Goal: Task Accomplishment & Management: Manage account settings

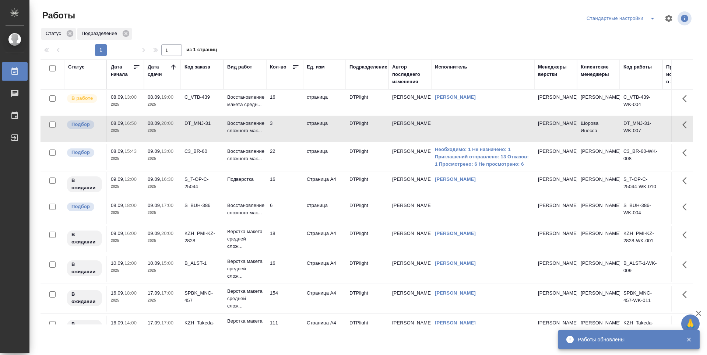
click at [287, 104] on td "16" at bounding box center [284, 103] width 37 height 26
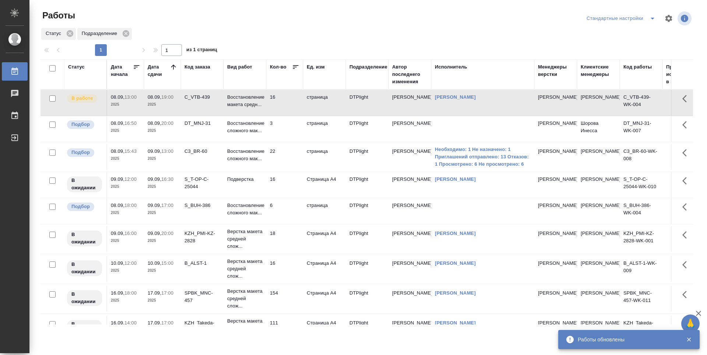
click at [286, 153] on td "22" at bounding box center [284, 157] width 37 height 26
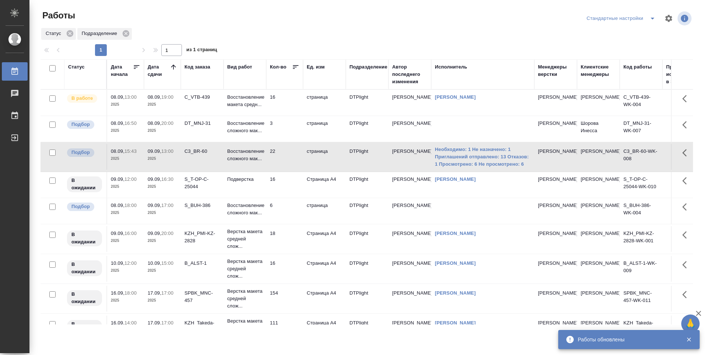
click at [291, 193] on td "16" at bounding box center [284, 185] width 37 height 26
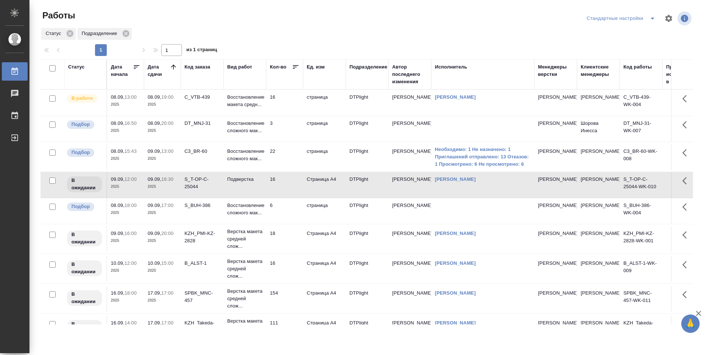
click at [289, 107] on td "16" at bounding box center [284, 103] width 37 height 26
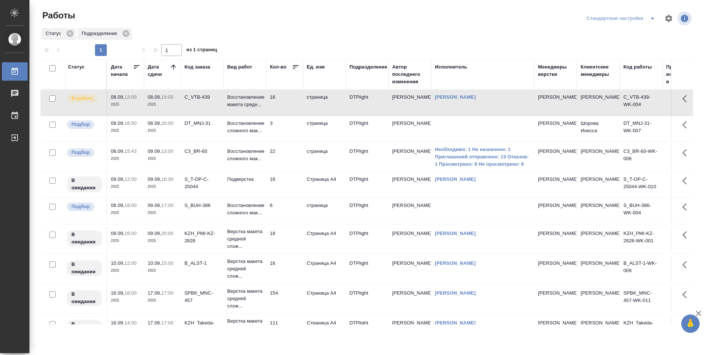
click at [290, 134] on td "3" at bounding box center [284, 129] width 37 height 26
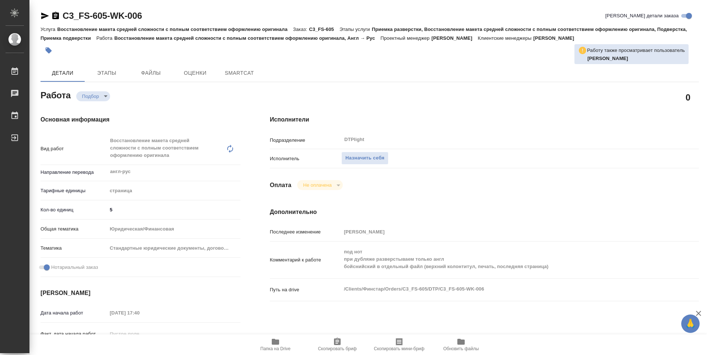
type textarea "x"
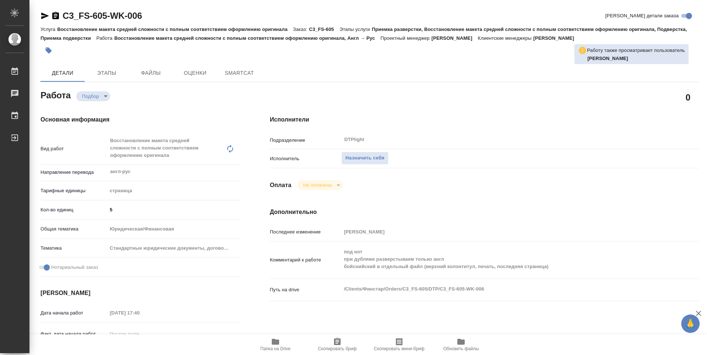
type textarea "x"
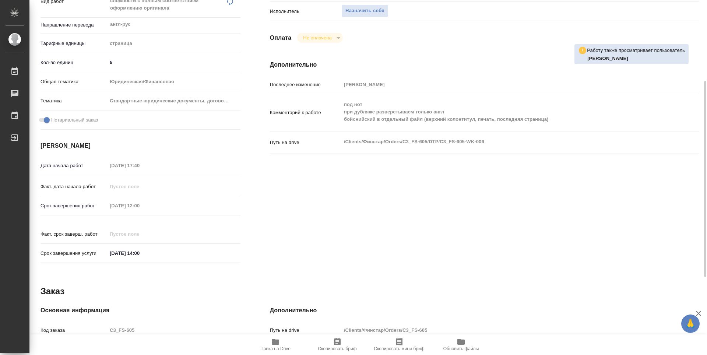
type textarea "x"
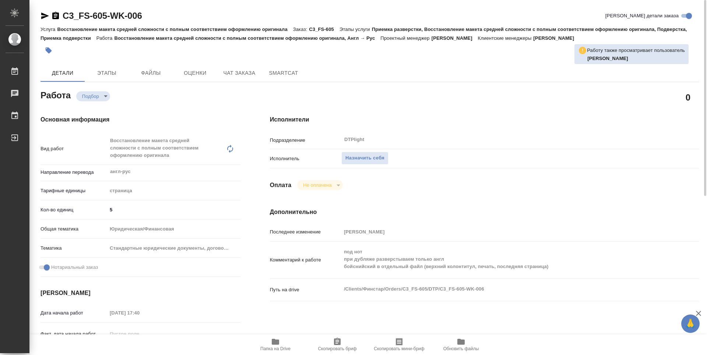
type textarea "x"
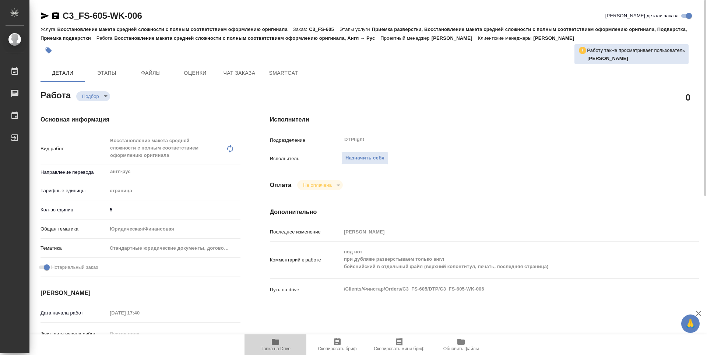
click at [279, 344] on icon "button" at bounding box center [275, 342] width 7 height 6
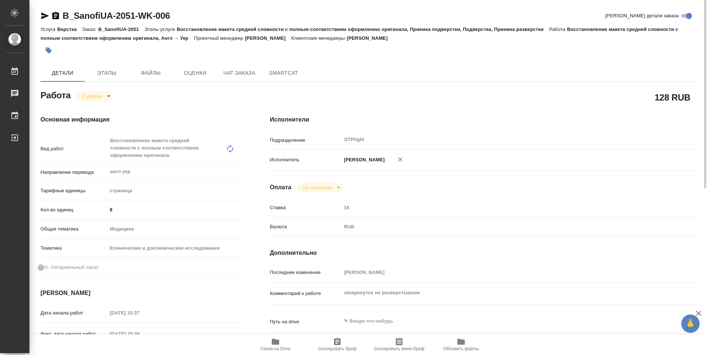
click at [281, 346] on span "Папка на Drive" at bounding box center [275, 348] width 30 height 5
click at [47, 17] on icon "button" at bounding box center [45, 16] width 8 height 7
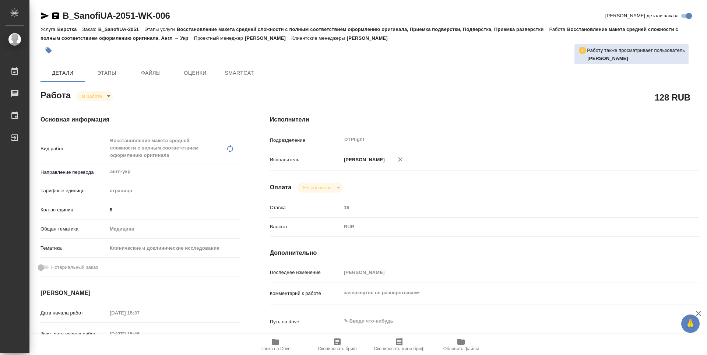
type textarea "x"
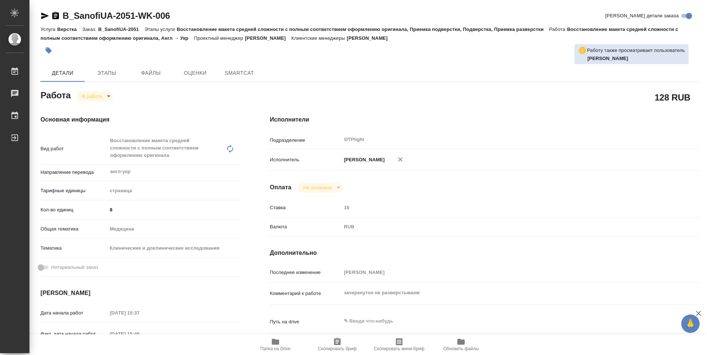
type textarea "x"
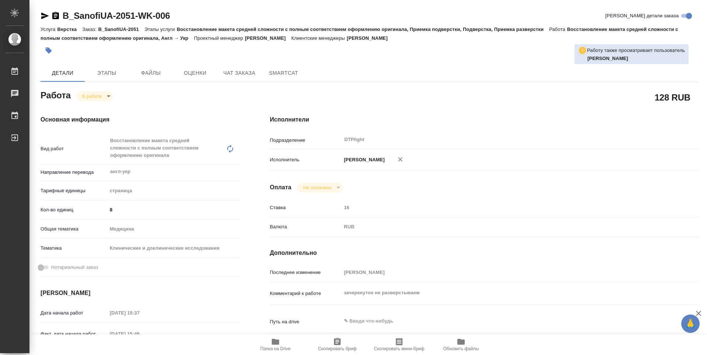
type textarea "x"
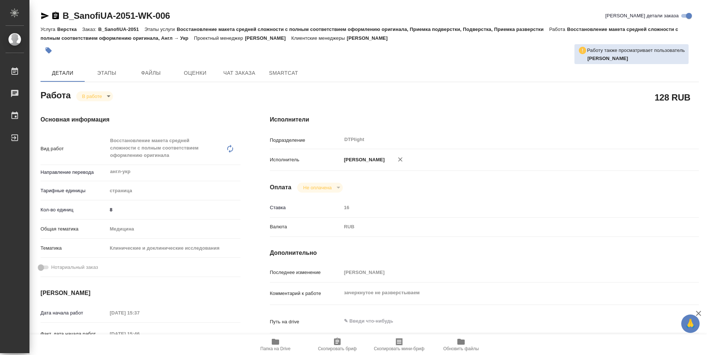
click at [273, 350] on span "Папка на Drive" at bounding box center [275, 348] width 30 height 5
type textarea "x"
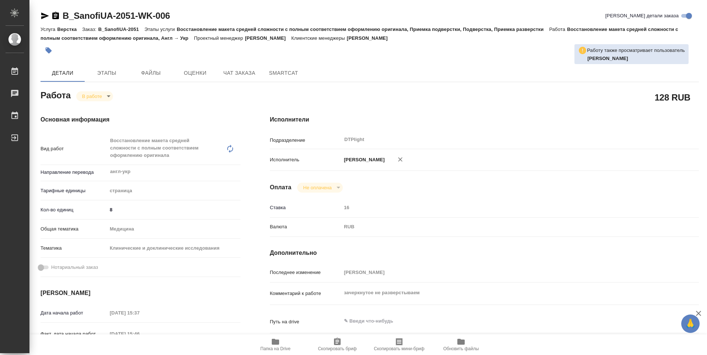
type textarea "x"
click at [106, 95] on body "🙏 .cls-1 fill:#fff; AWATERA Guselnikov Roman Работы 0 Чаты График Выйти B_Sanof…" at bounding box center [353, 177] width 707 height 355
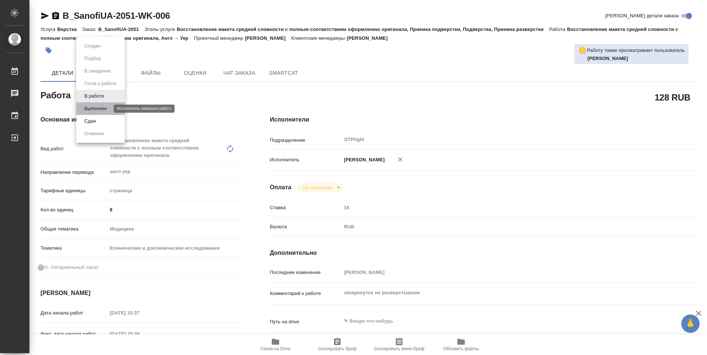
click at [94, 109] on button "Выполнен" at bounding box center [95, 109] width 27 height 8
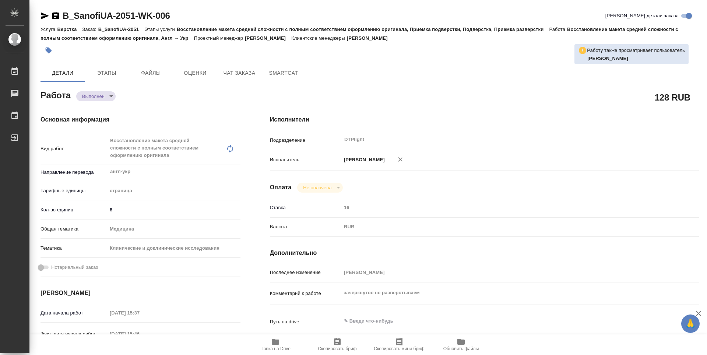
type textarea "x"
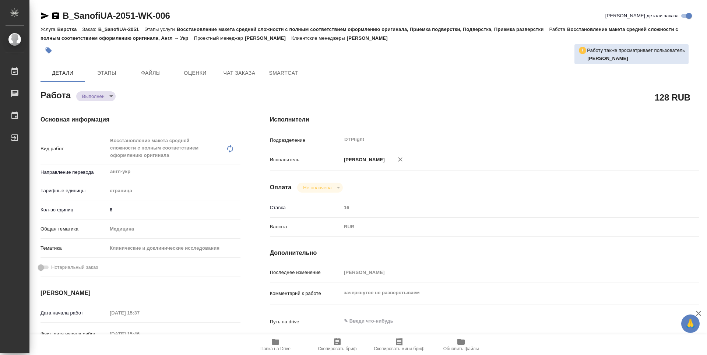
type textarea "x"
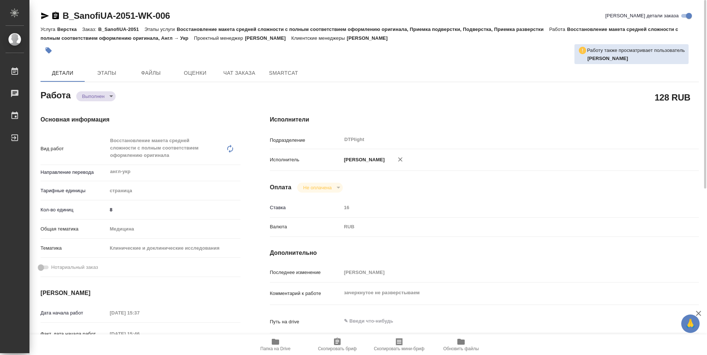
type textarea "x"
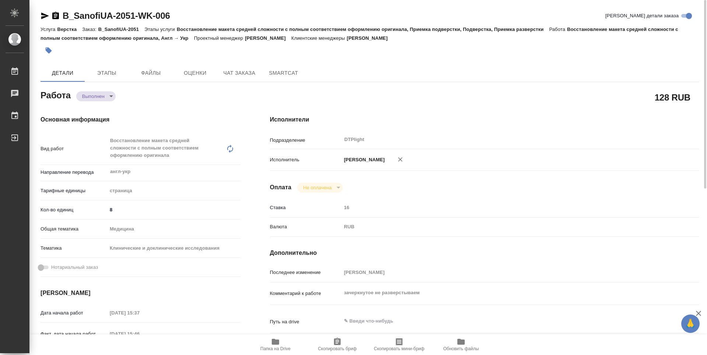
drag, startPoint x: 54, startPoint y: 14, endPoint x: 62, endPoint y: 19, distance: 8.6
click at [54, 14] on icon "button" at bounding box center [55, 15] width 9 height 9
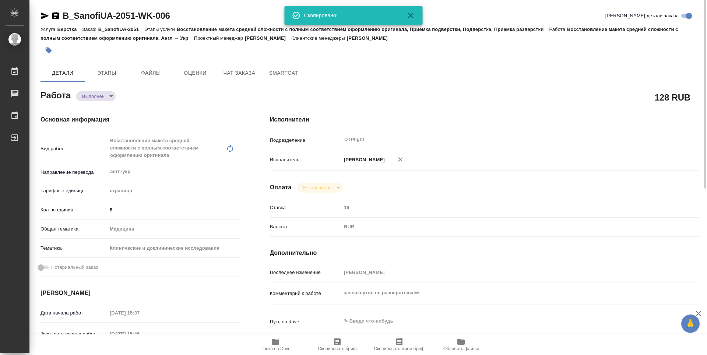
type textarea "x"
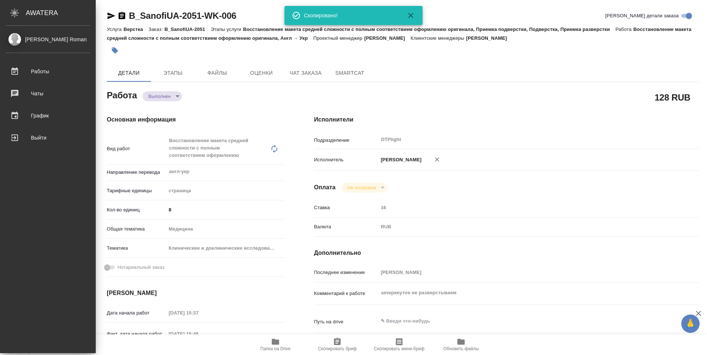
type textarea "x"
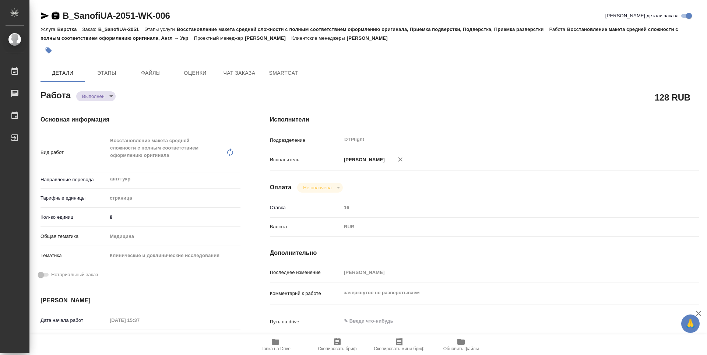
click at [56, 17] on icon "button" at bounding box center [55, 15] width 7 height 7
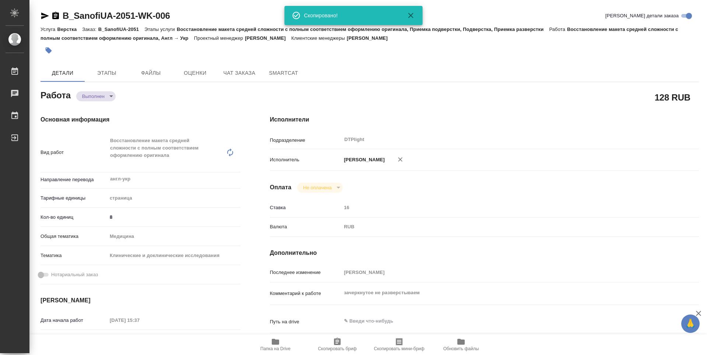
click at [230, 91] on div "Работа Выполнен completed" at bounding box center [141, 94] width 200 height 13
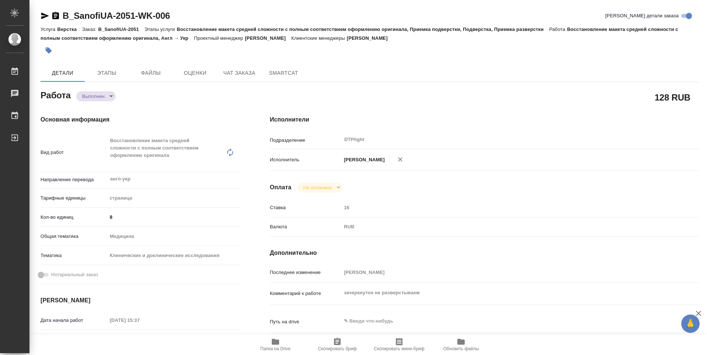
click at [255, 95] on div "128 RUB" at bounding box center [484, 97] width 459 height 48
click at [265, 90] on div "128 RUB" at bounding box center [484, 97] width 459 height 48
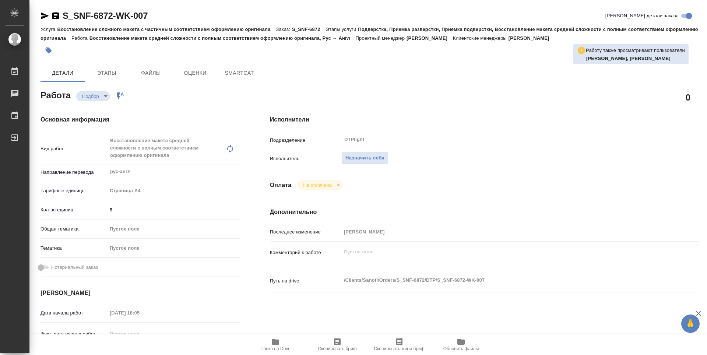
type textarea "x"
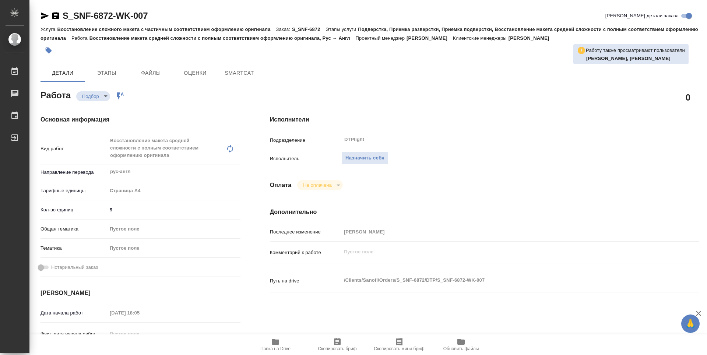
type textarea "x"
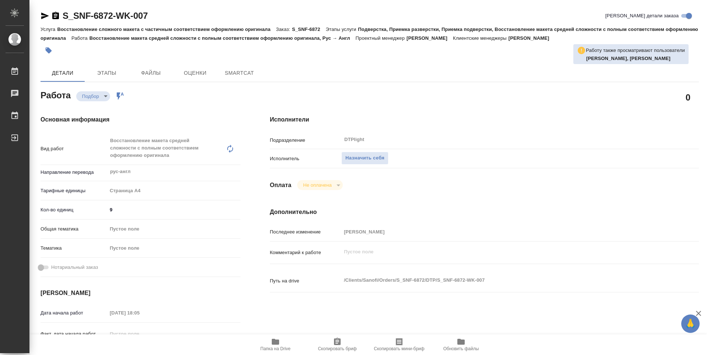
scroll to position [74, 0]
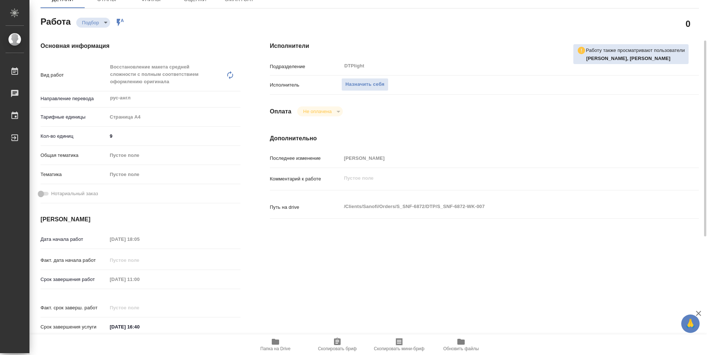
type textarea "x"
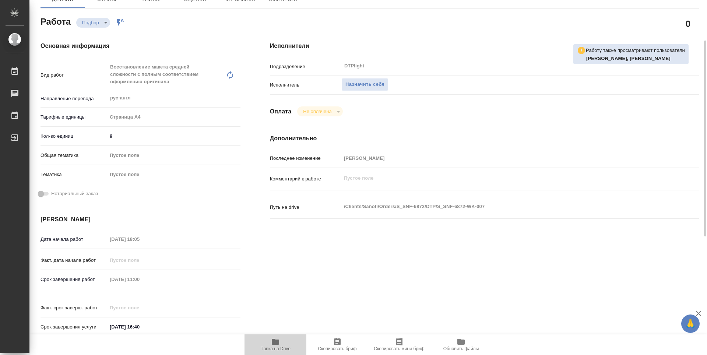
click at [270, 347] on span "Папка на Drive" at bounding box center [275, 348] width 30 height 5
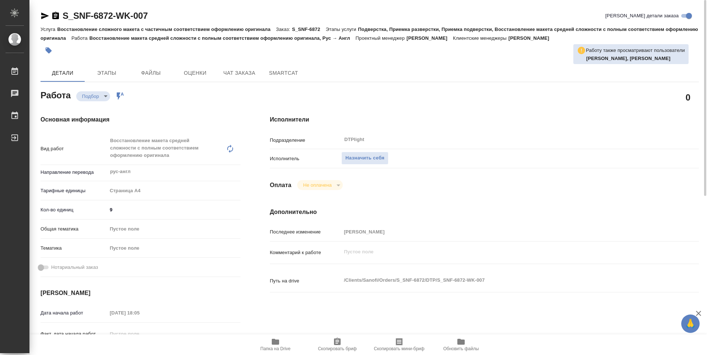
type textarea "x"
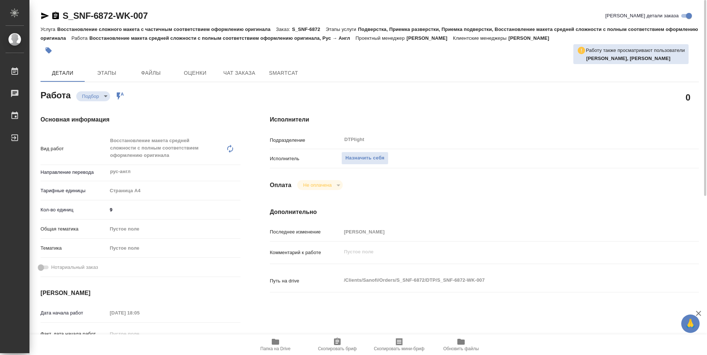
type textarea "x"
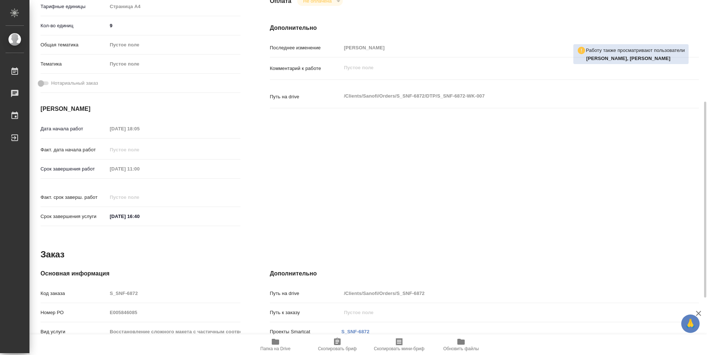
scroll to position [288, 0]
